Goal: Task Accomplishment & Management: Use online tool/utility

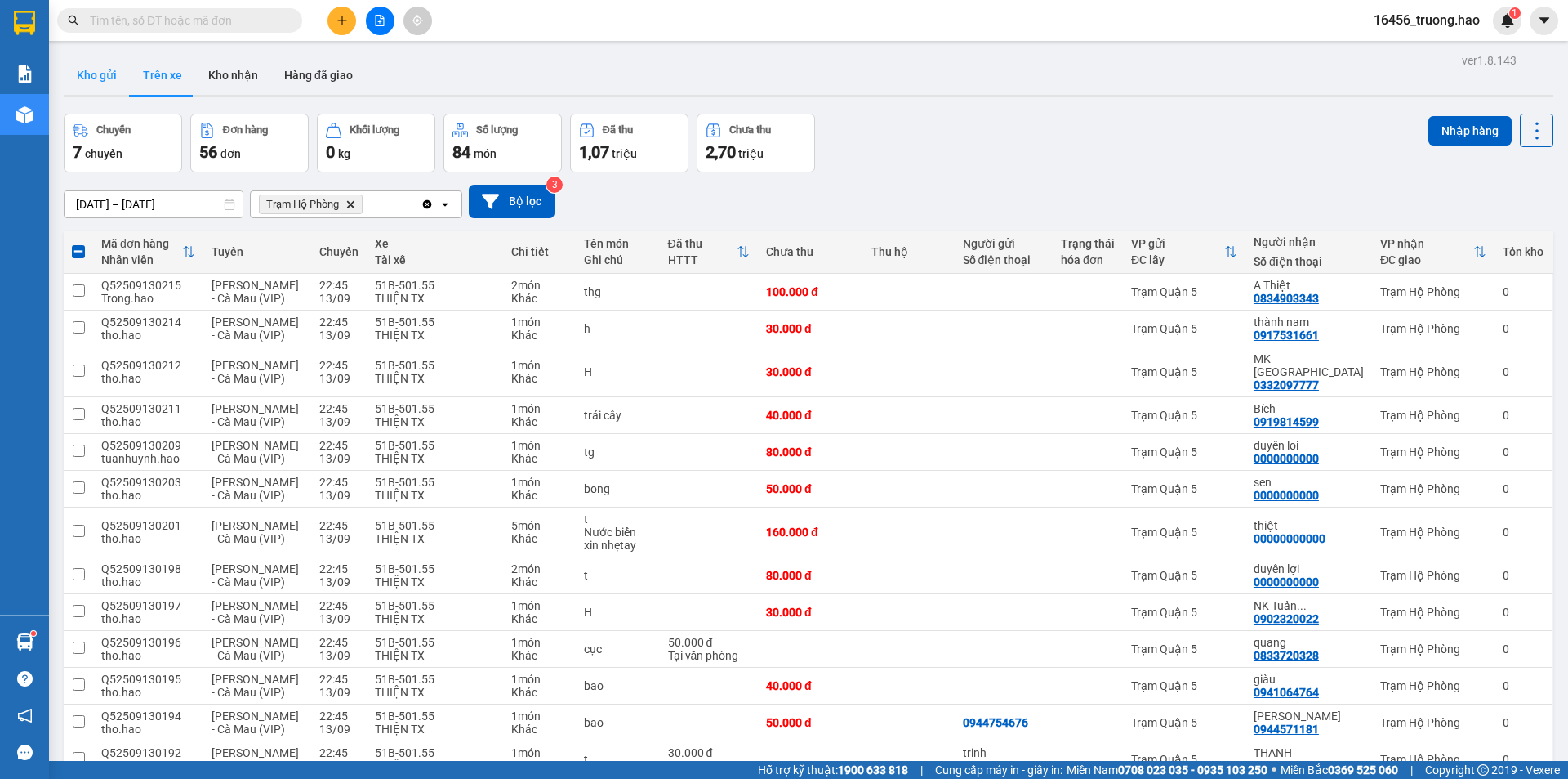
click at [95, 64] on button "Kho gửi" at bounding box center [97, 75] width 67 height 39
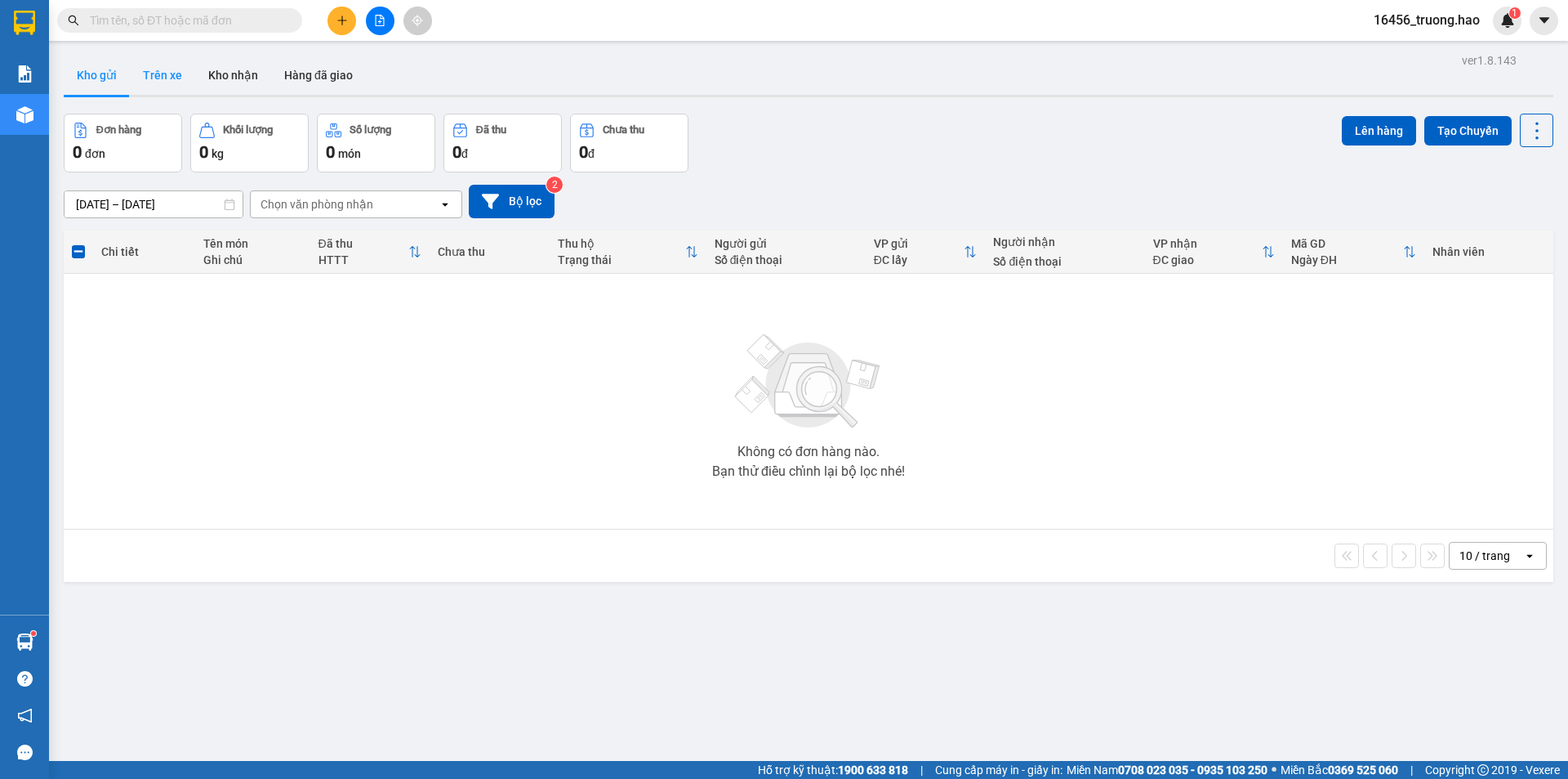
click at [165, 61] on button "Trên xe" at bounding box center [162, 75] width 66 height 39
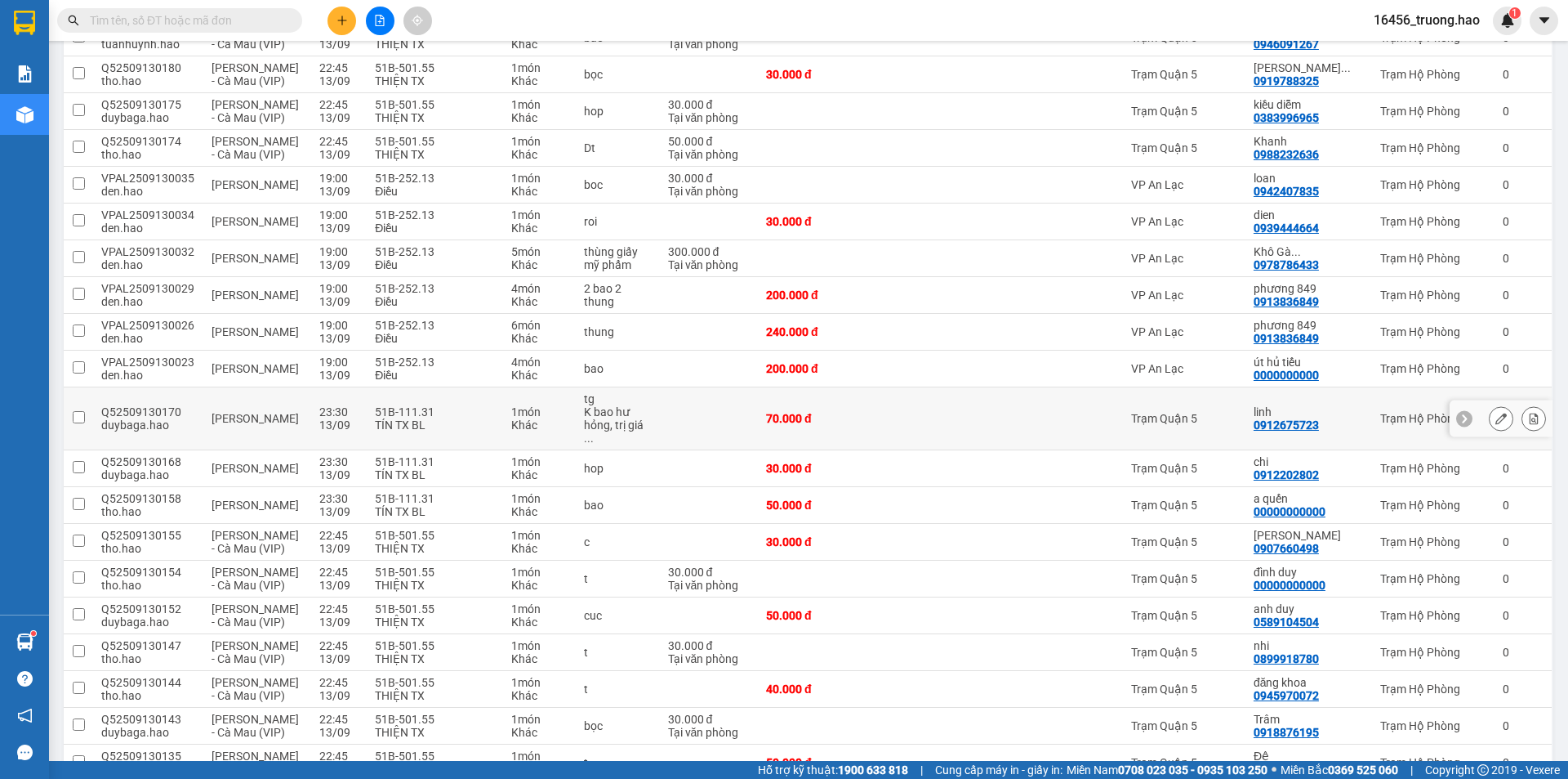
scroll to position [1063, 0]
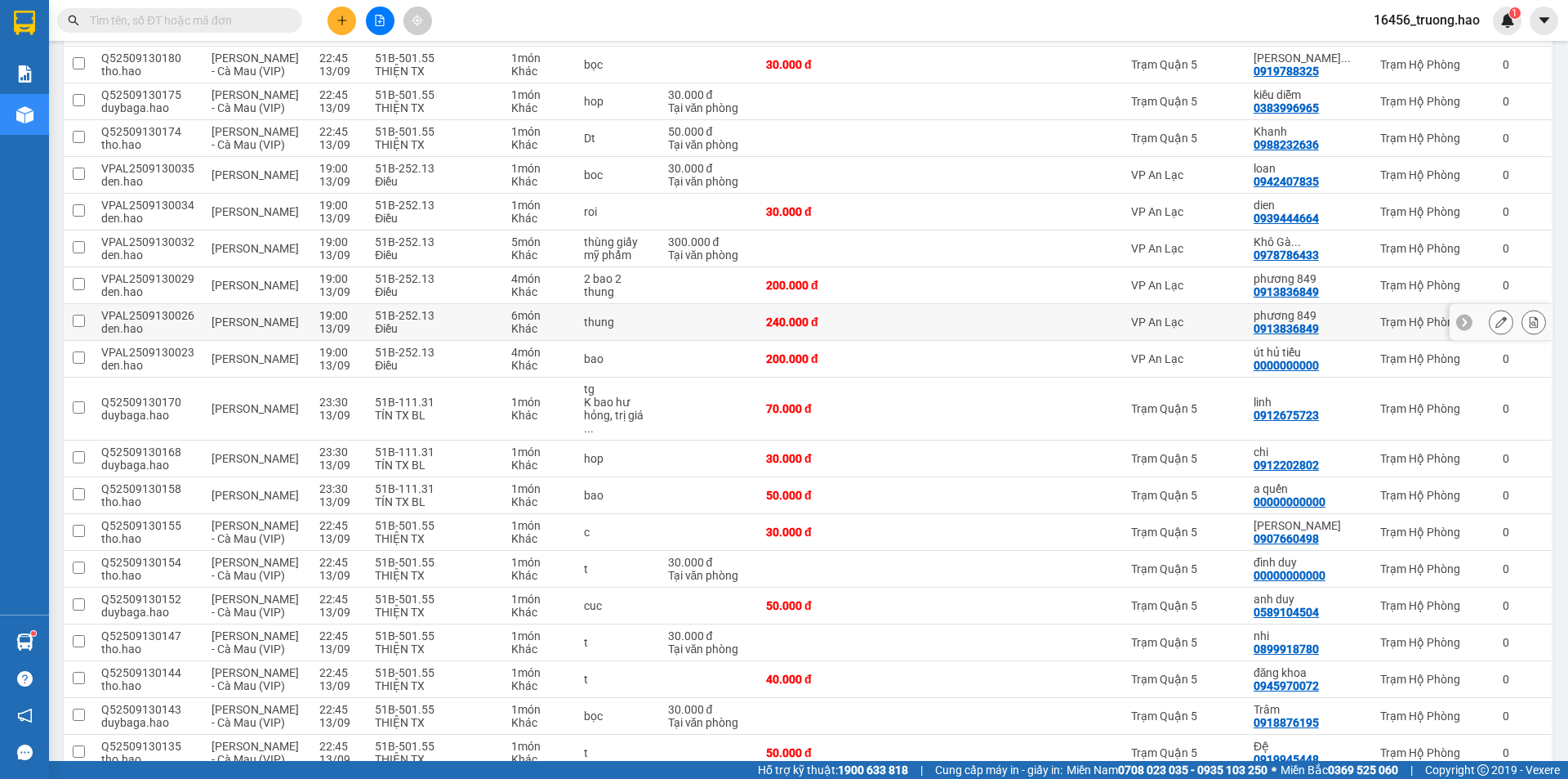
click at [1246, 304] on td "VP An Lạc" at bounding box center [1184, 322] width 122 height 37
checkbox input "true"
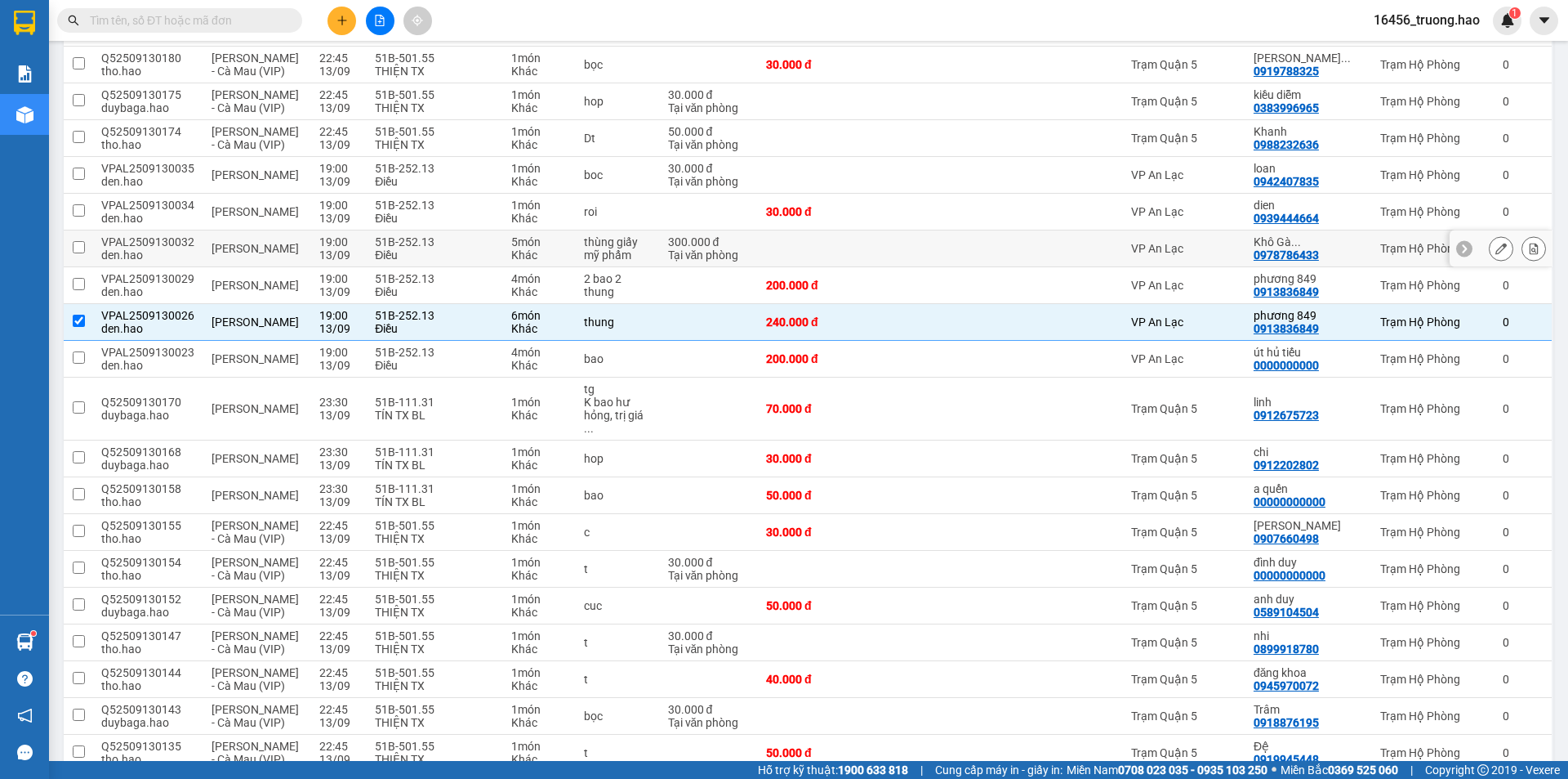
click at [1175, 252] on td "VP An Lạc" at bounding box center [1184, 249] width 122 height 37
checkbox input "true"
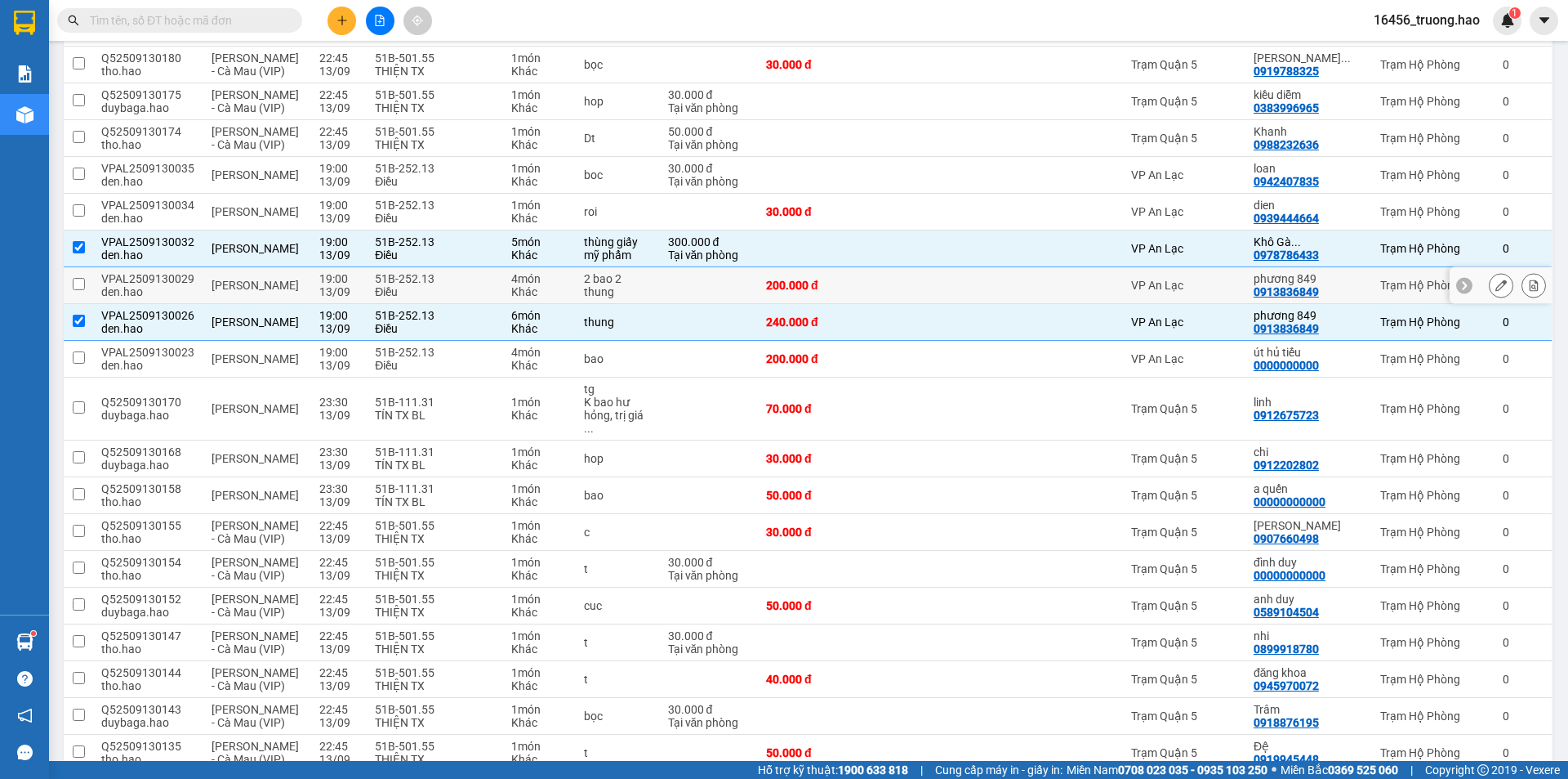
click at [1153, 269] on td "VP An Lạc" at bounding box center [1184, 285] width 122 height 37
checkbox input "true"
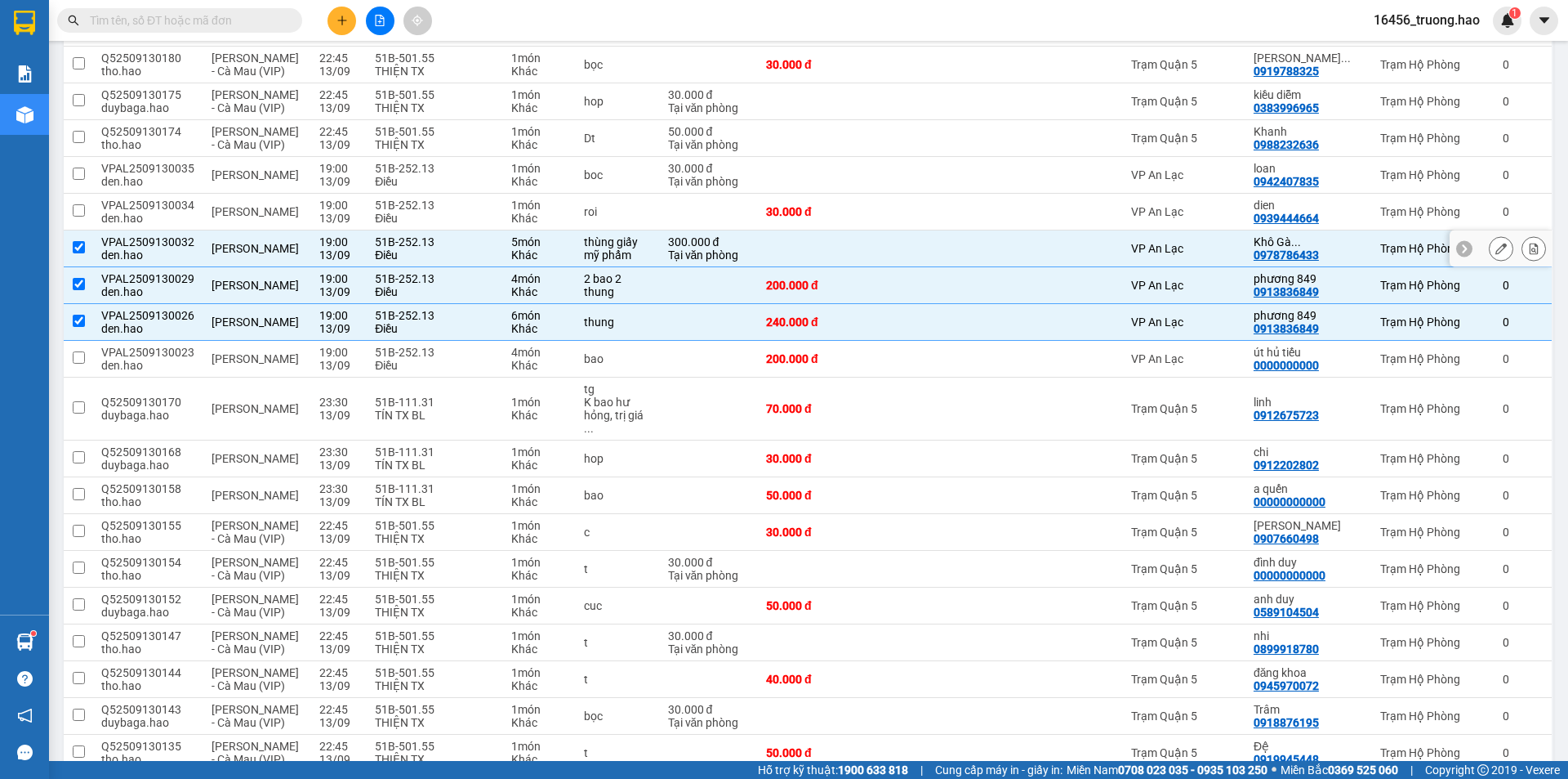
click at [1178, 242] on div "VP An Lạc" at bounding box center [1185, 249] width 106 height 13
checkbox input "false"
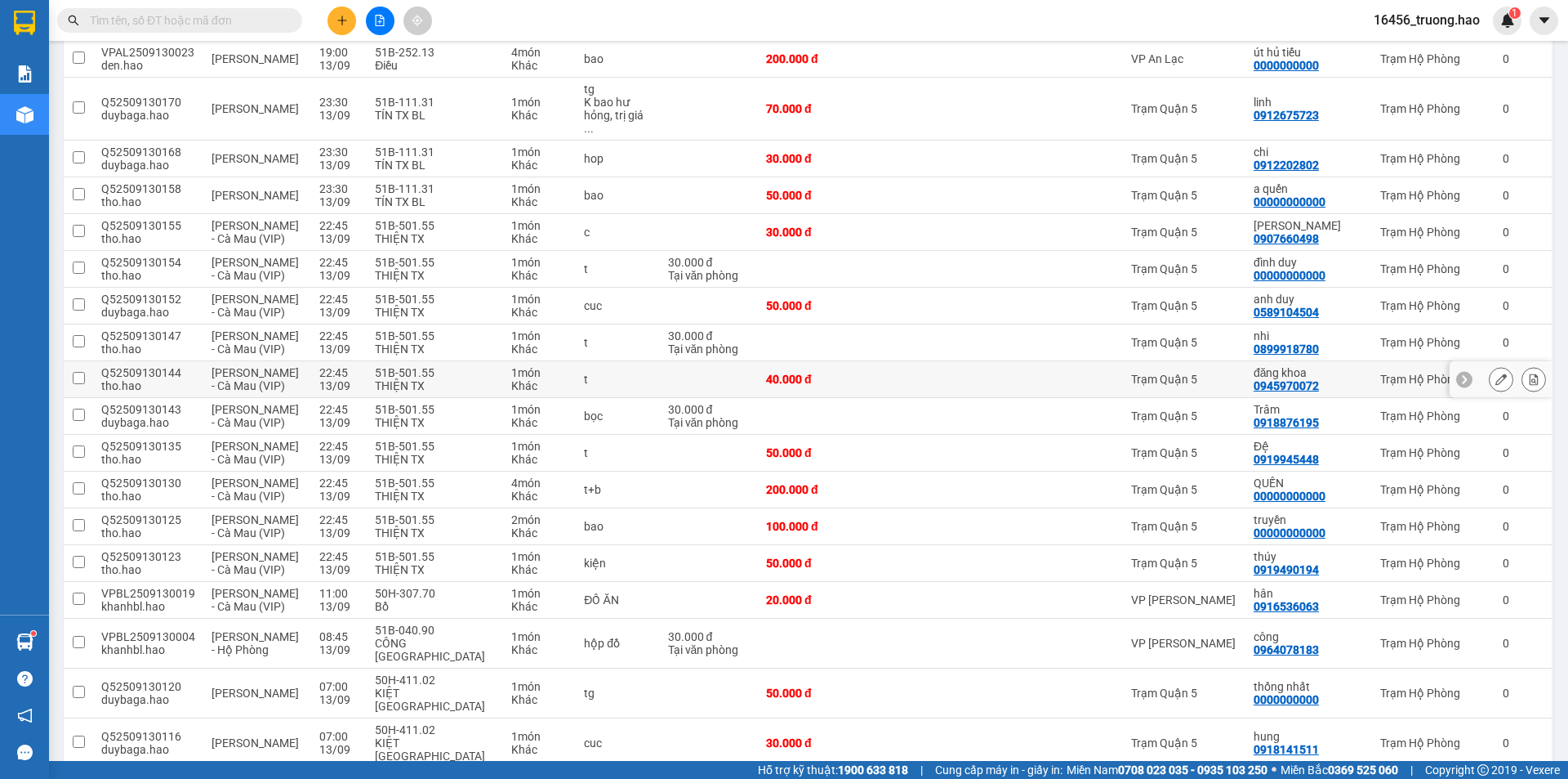
scroll to position [1389, 0]
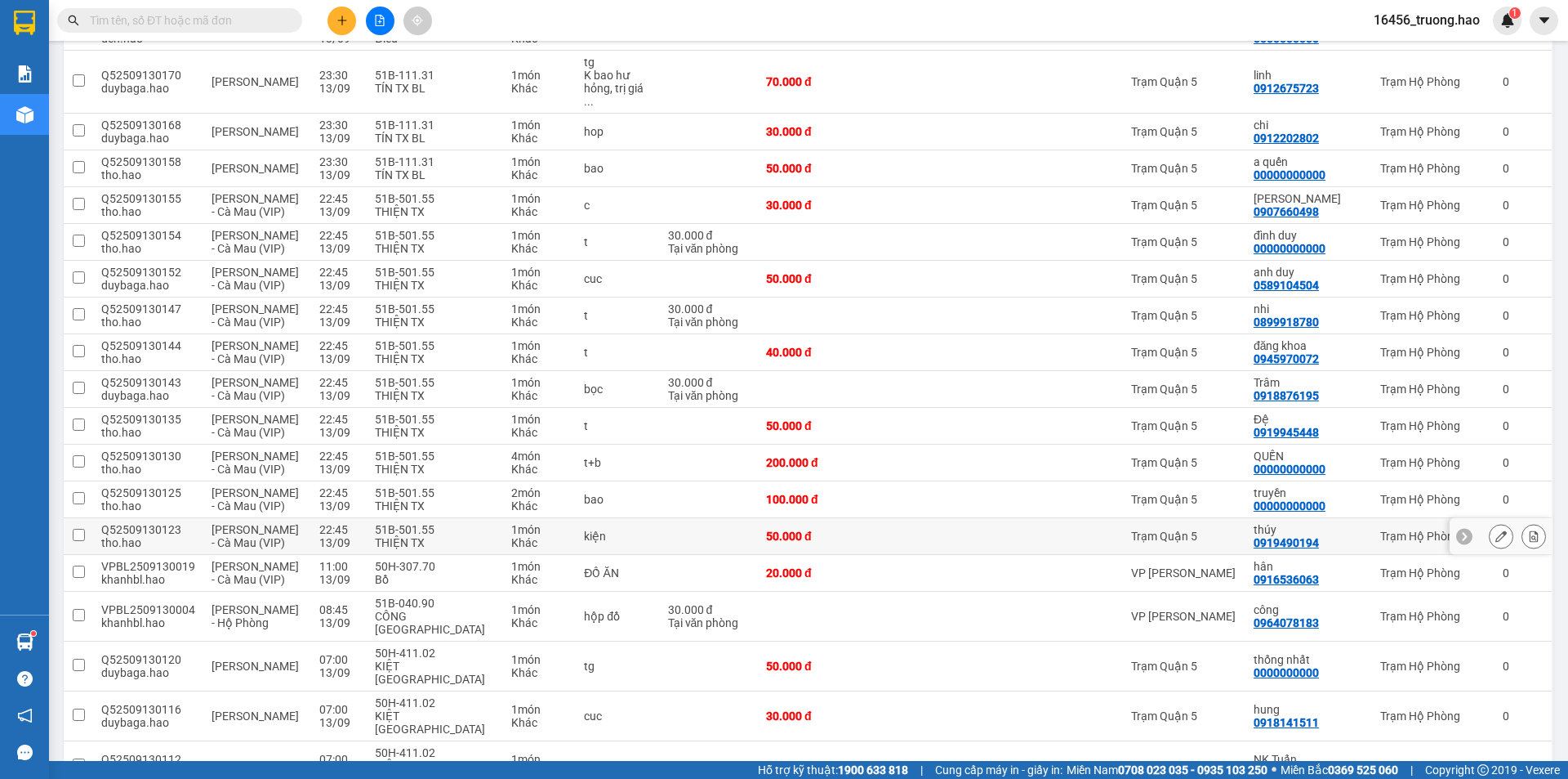
click at [1339, 519] on td "thúy 0919490194" at bounding box center [1309, 537] width 126 height 37
checkbox input "true"
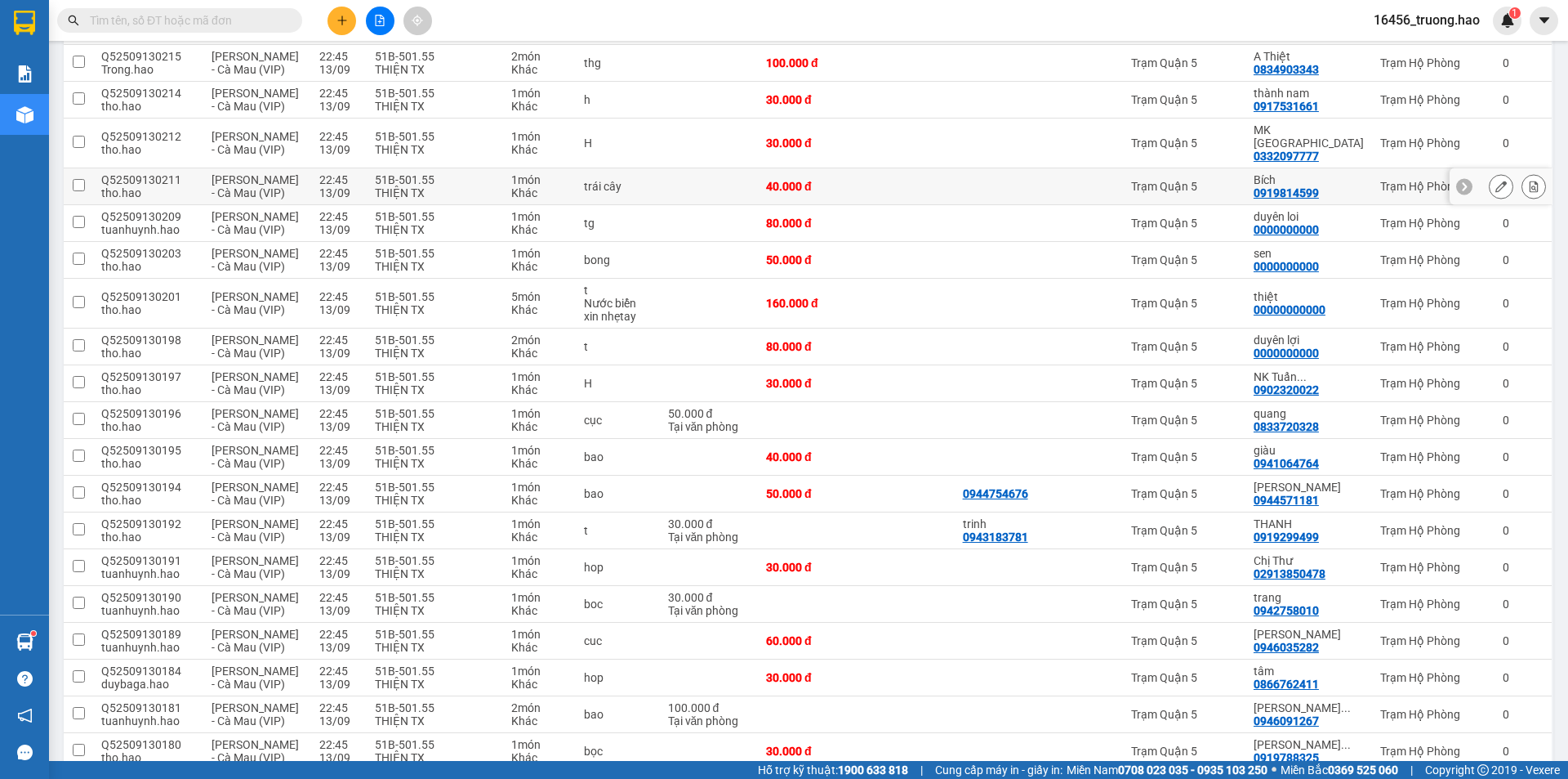
scroll to position [0, 0]
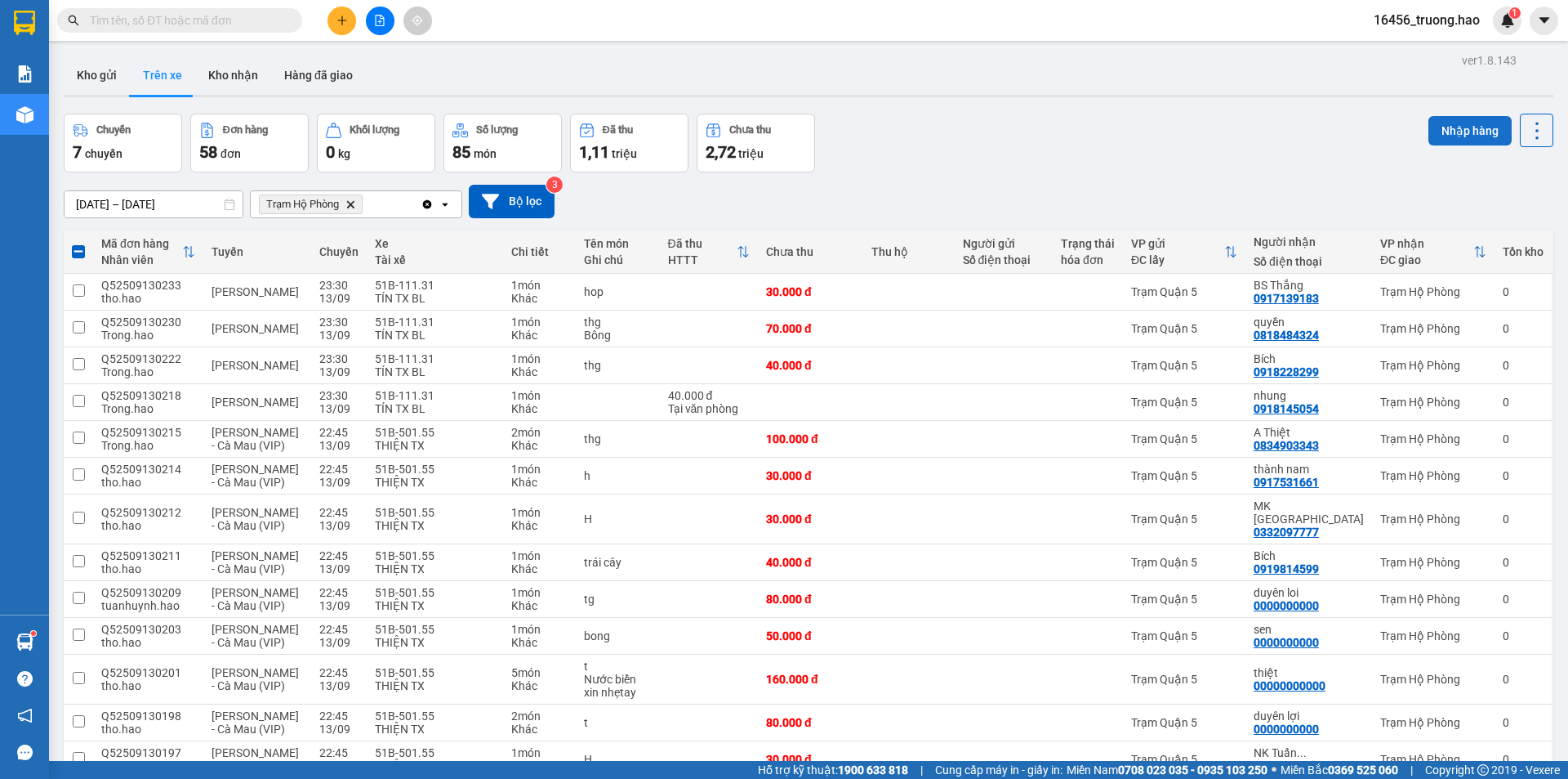
click at [1469, 118] on button "Nhập hàng" at bounding box center [1471, 130] width 83 height 29
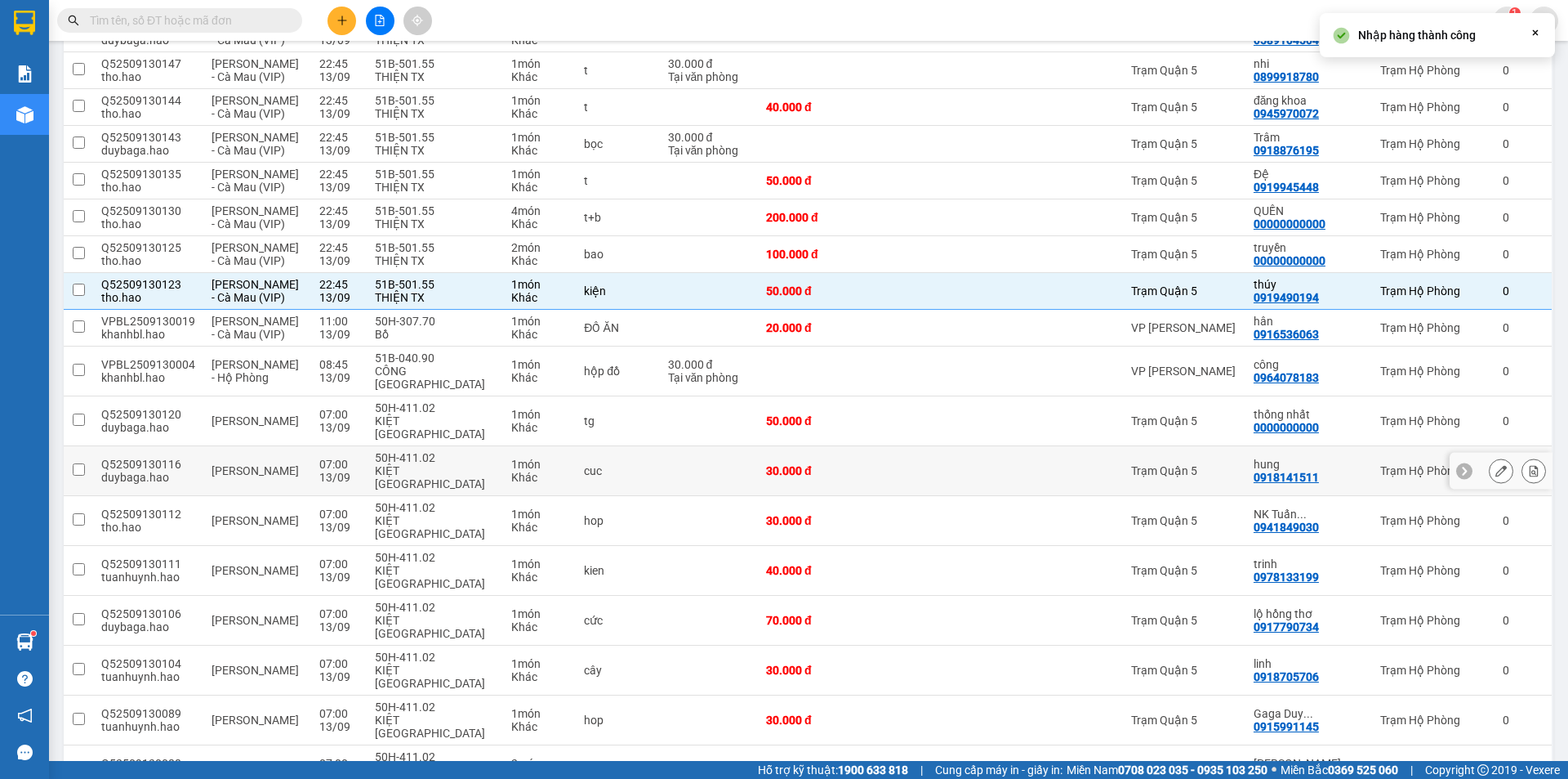
checkbox input "false"
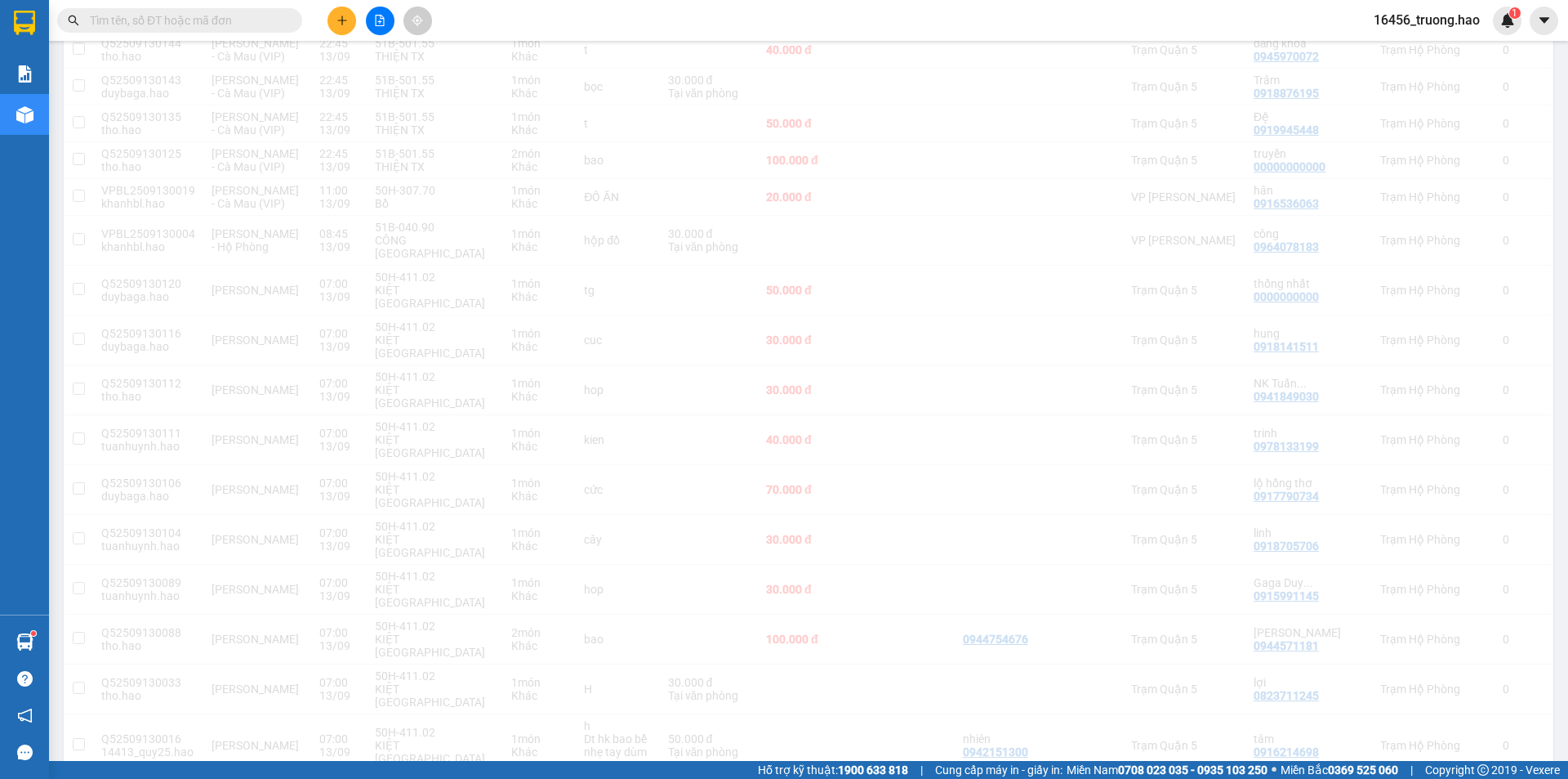
scroll to position [1581, 0]
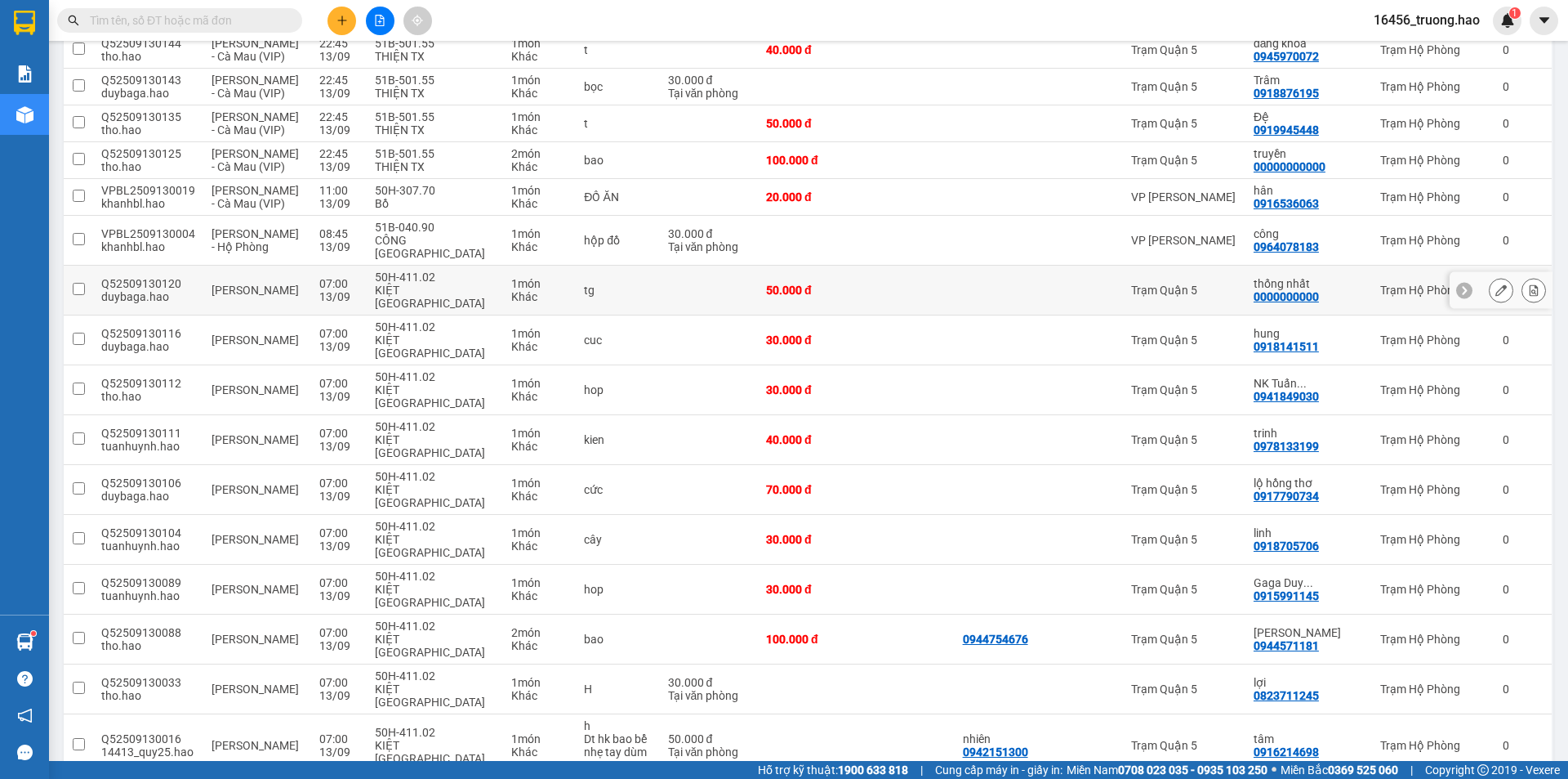
click at [1496, 285] on icon at bounding box center [1501, 290] width 12 height 12
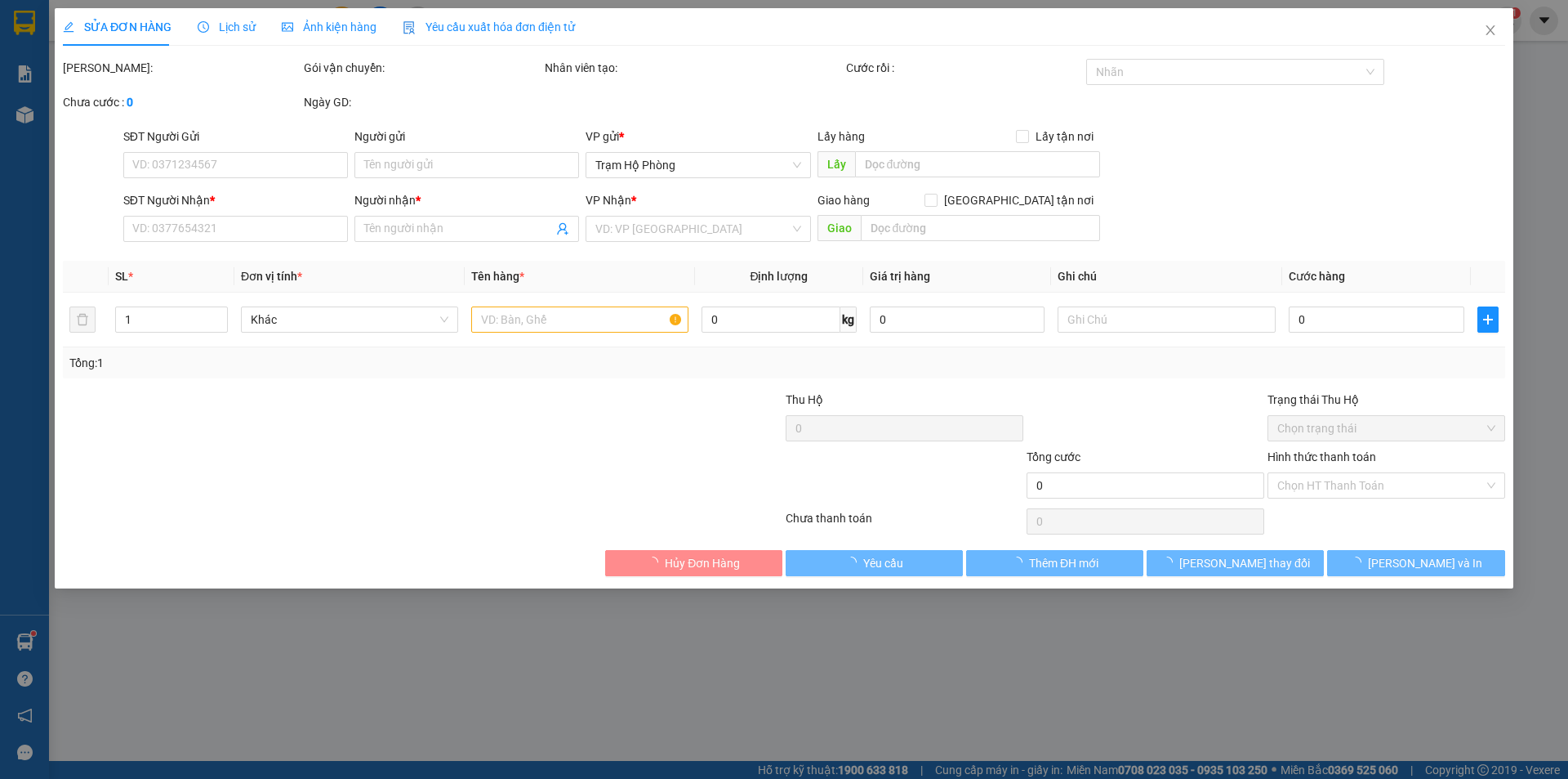
type input "0000000000"
type input "thống nhất"
type input "50.000"
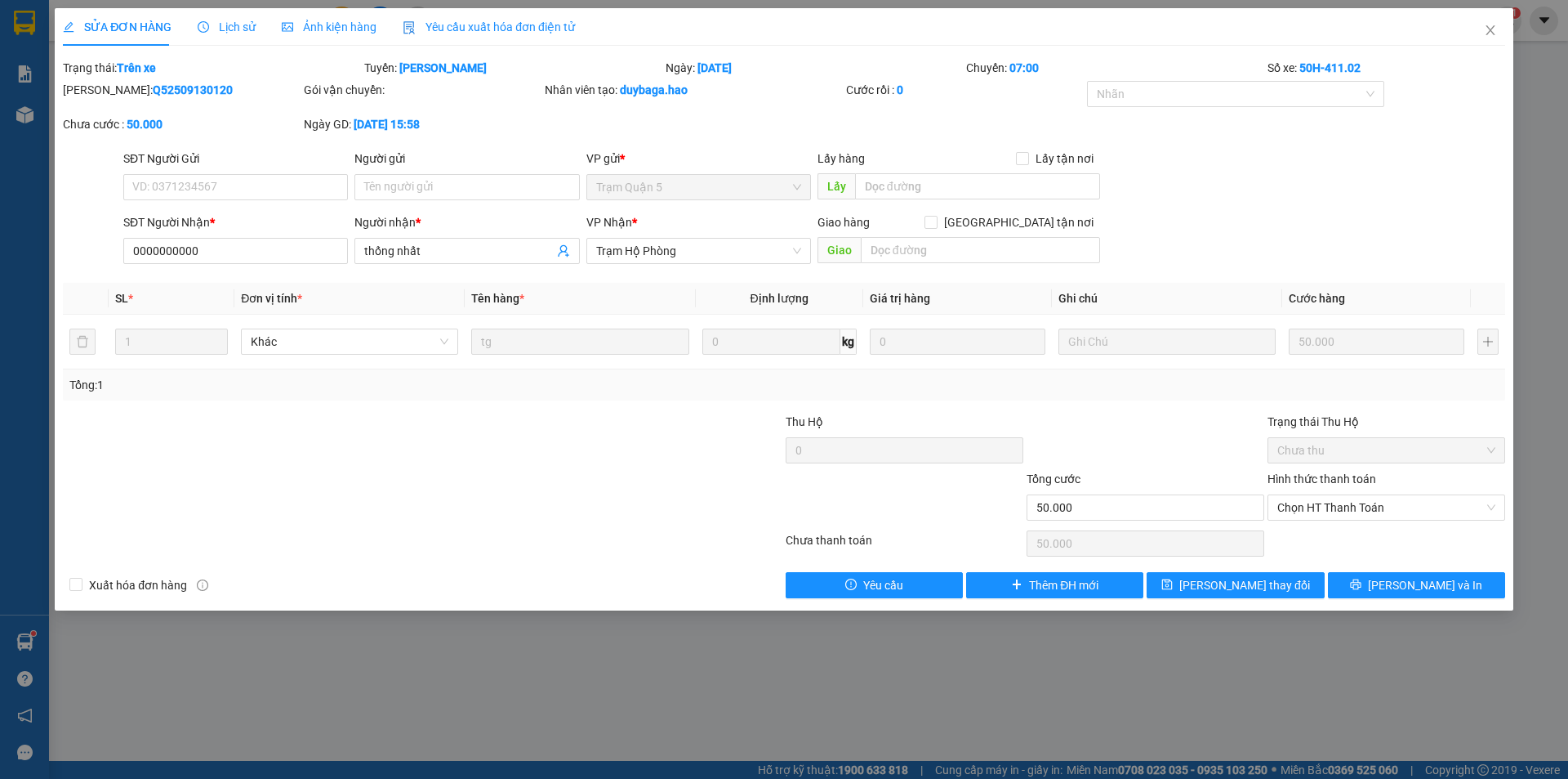
click at [354, 21] on span "Ảnh kiện hàng" at bounding box center [329, 27] width 95 height 13
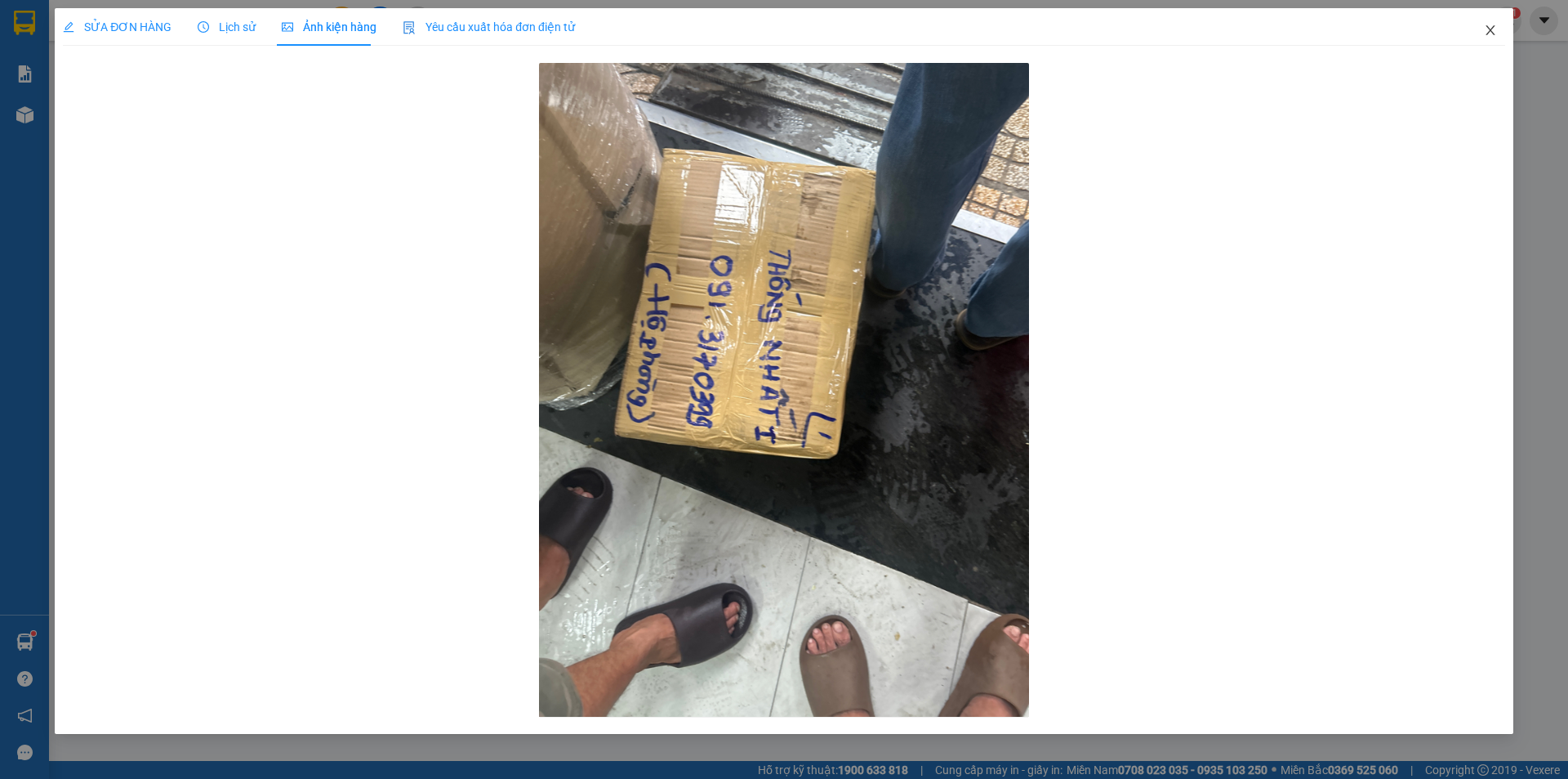
click at [1488, 27] on icon "close" at bounding box center [1491, 30] width 13 height 13
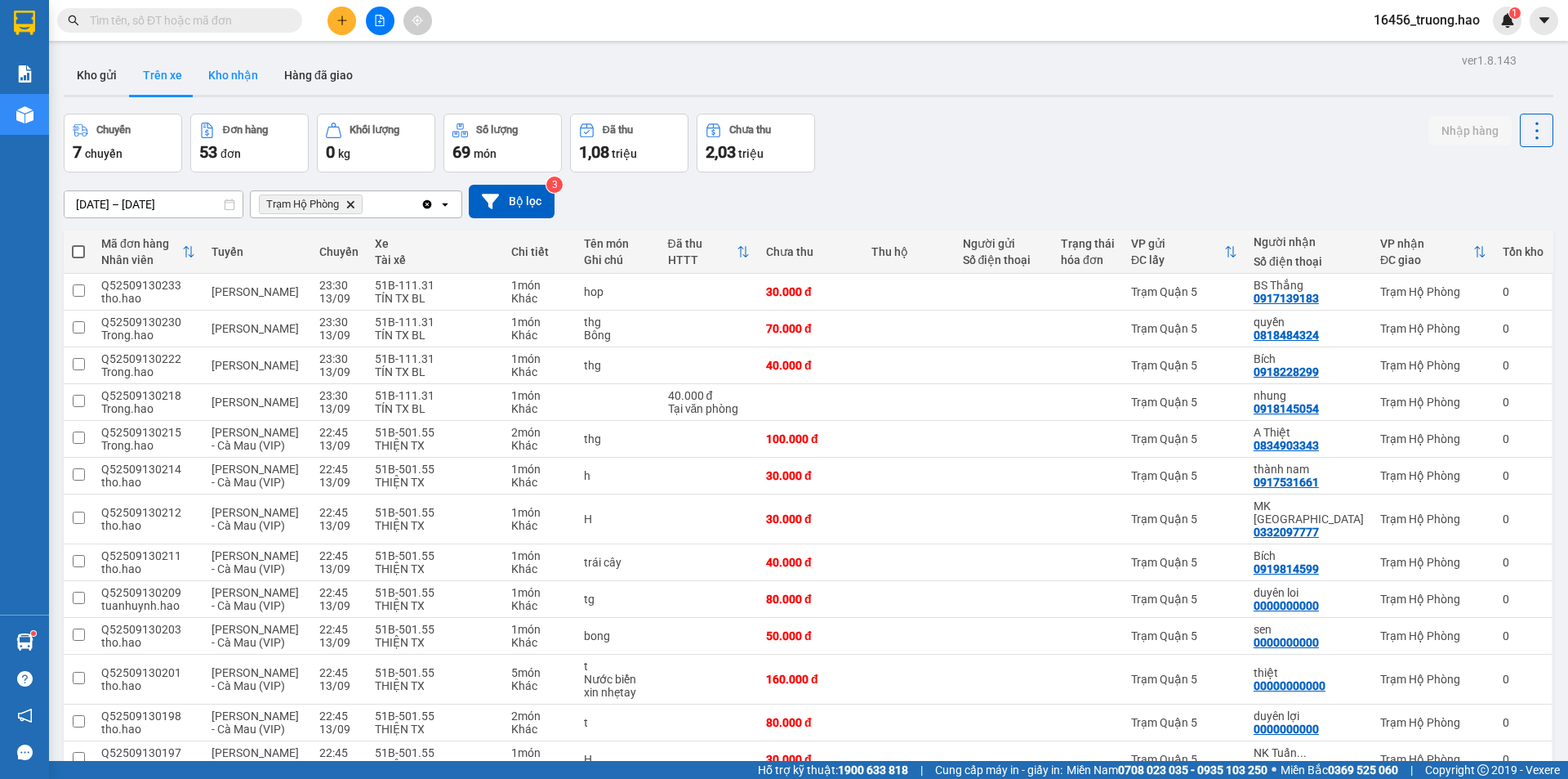
click at [221, 70] on button "Kho nhận" at bounding box center [233, 75] width 76 height 39
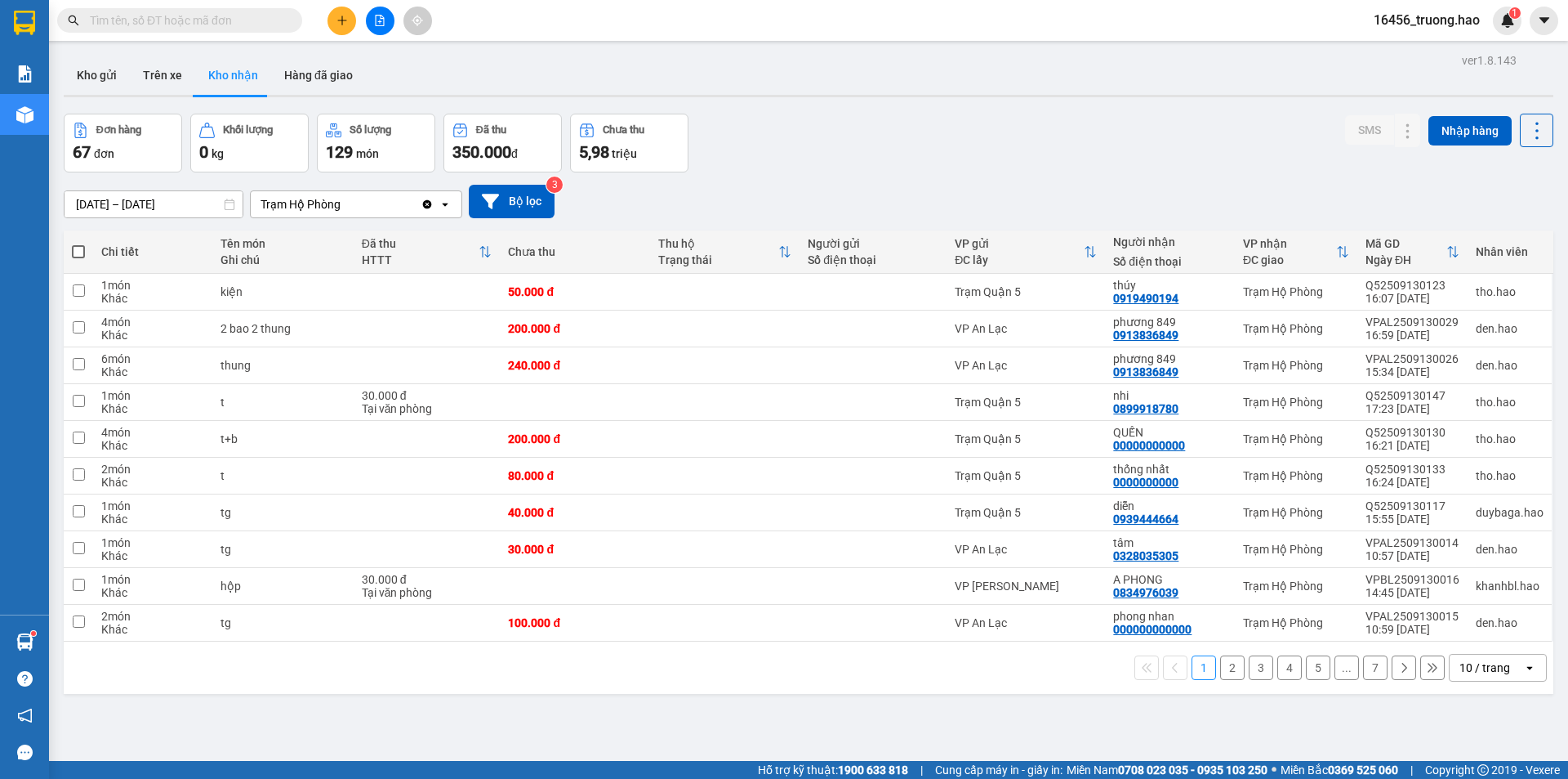
click at [1494, 664] on div "10 / trang" at bounding box center [1485, 667] width 51 height 17
drag, startPoint x: 1487, startPoint y: 628, endPoint x: 1479, endPoint y: 625, distance: 8.5
click at [1485, 628] on span "100 / trang" at bounding box center [1479, 632] width 59 height 17
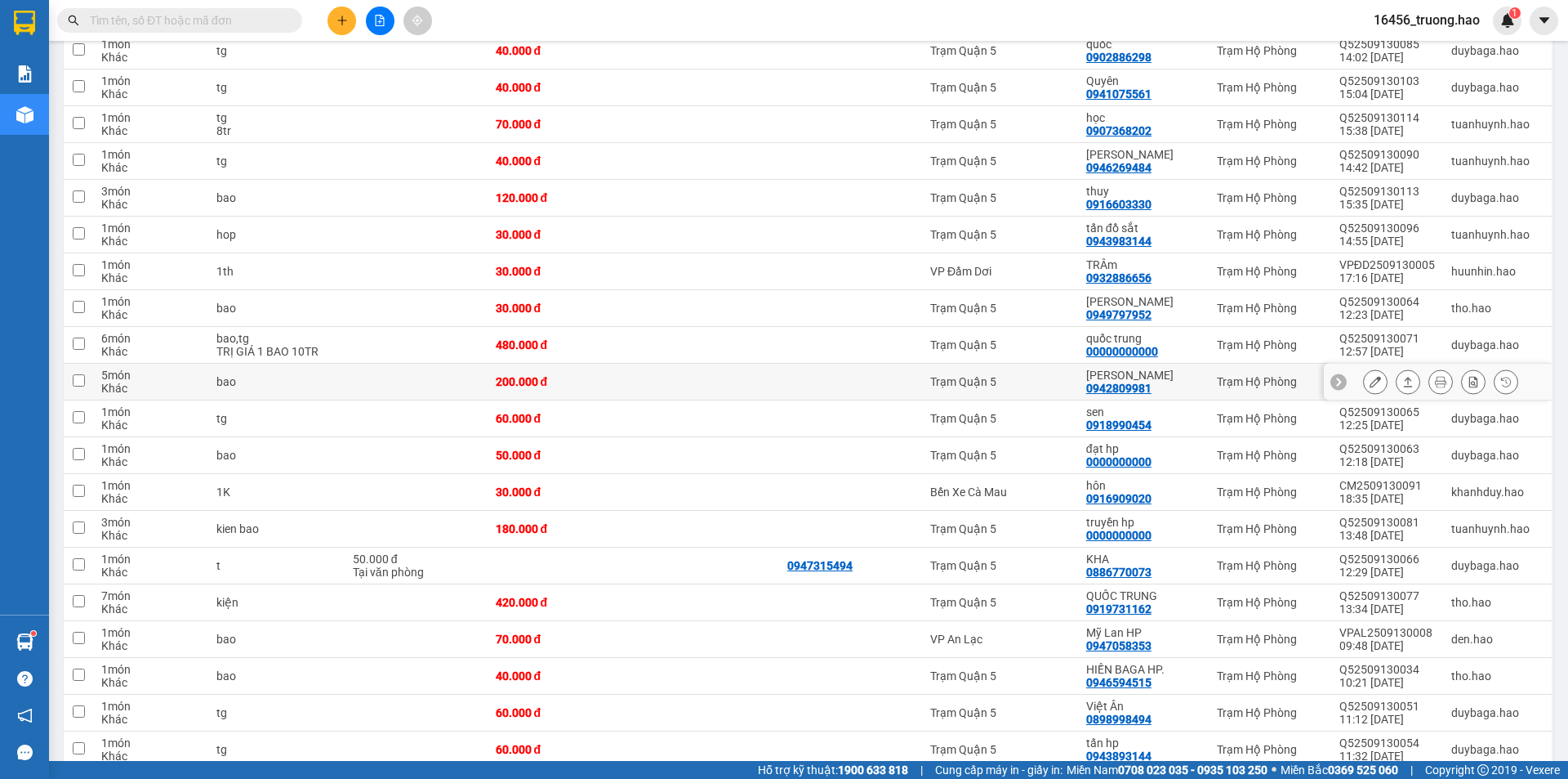
scroll to position [817, 0]
